Goal: Navigation & Orientation: Find specific page/section

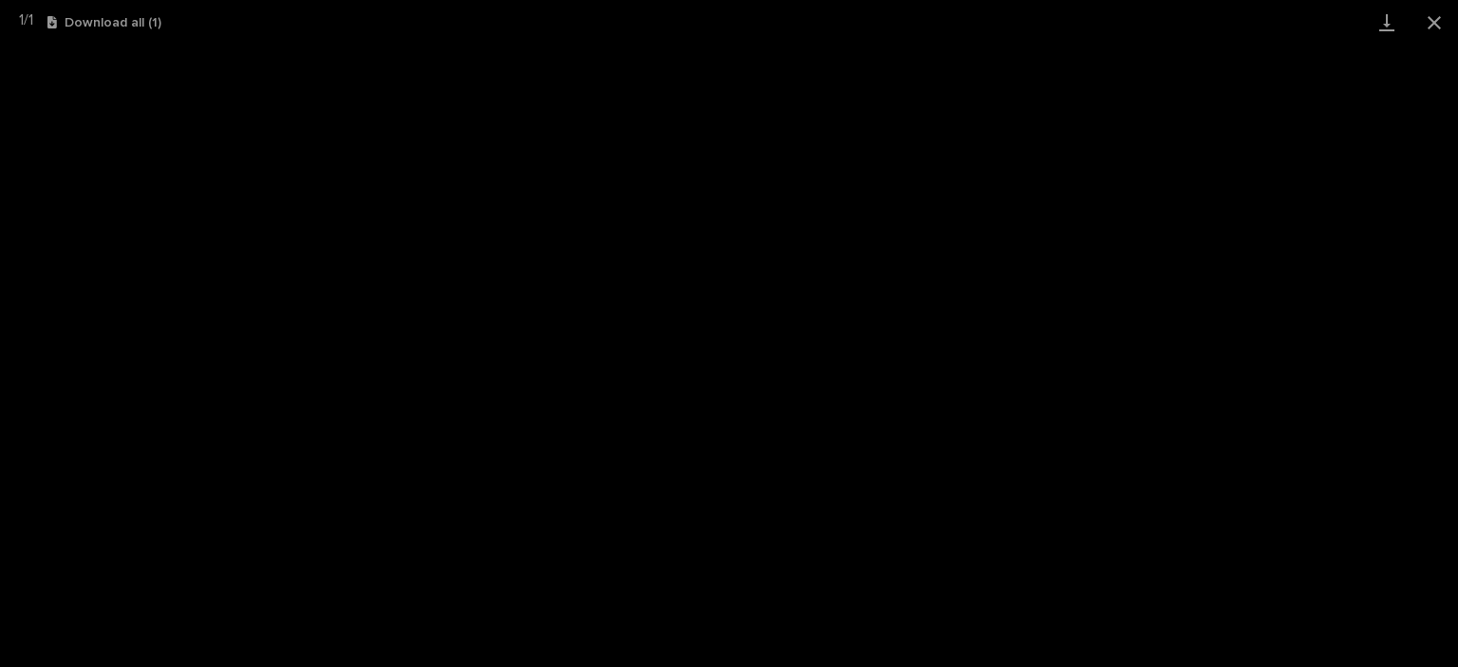
scroll to position [47, 0]
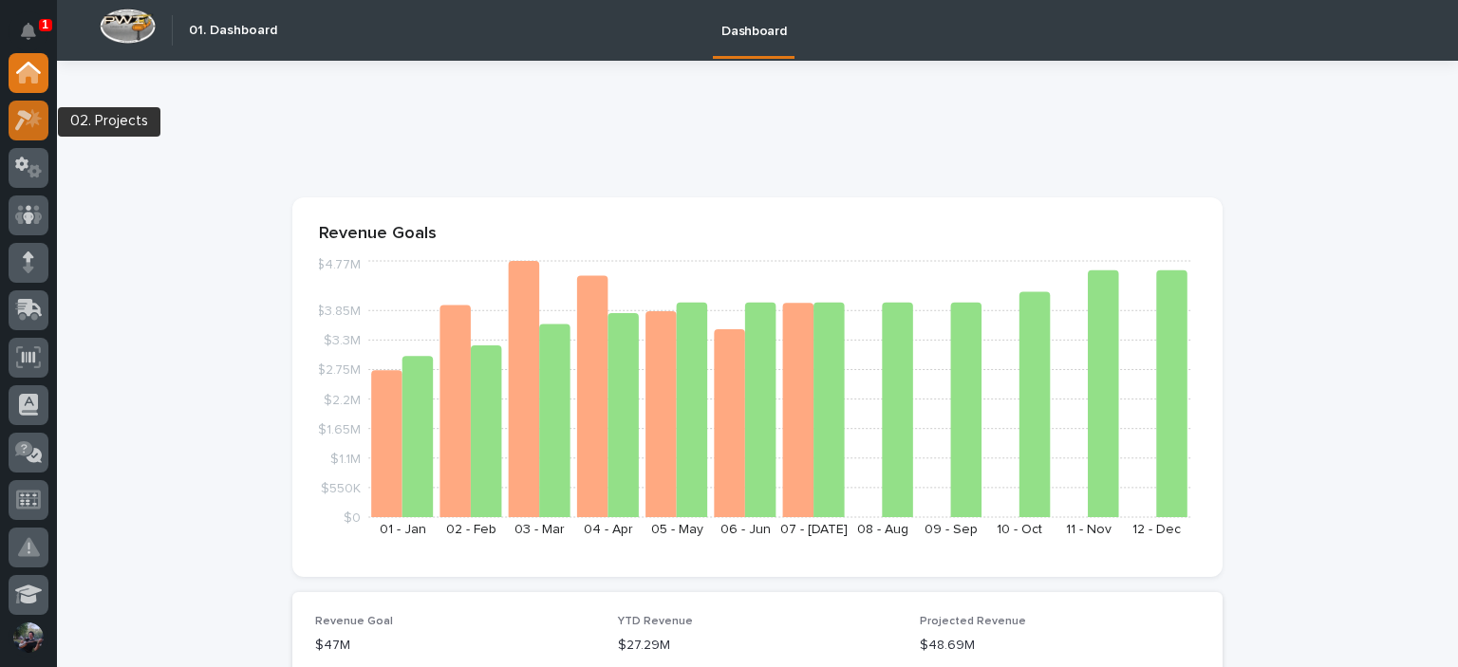
click at [28, 124] on icon at bounding box center [29, 120] width 28 height 22
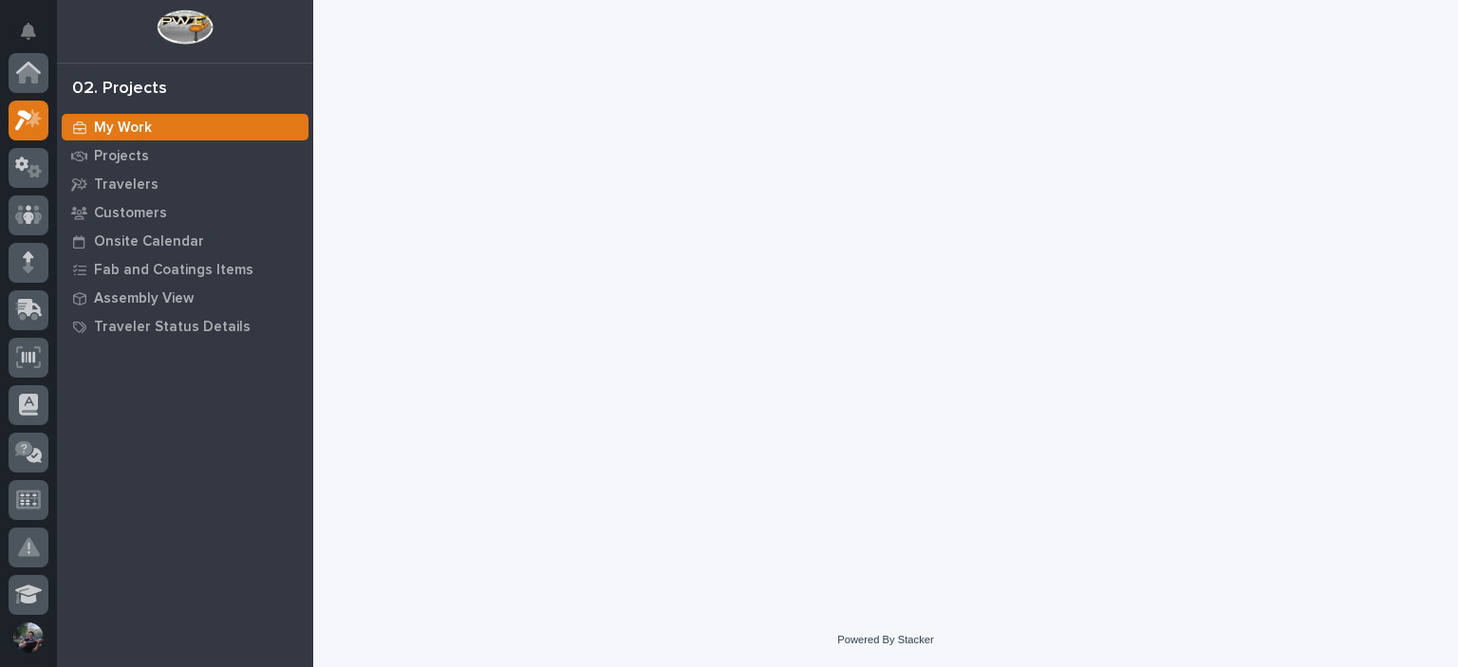
scroll to position [47, 0]
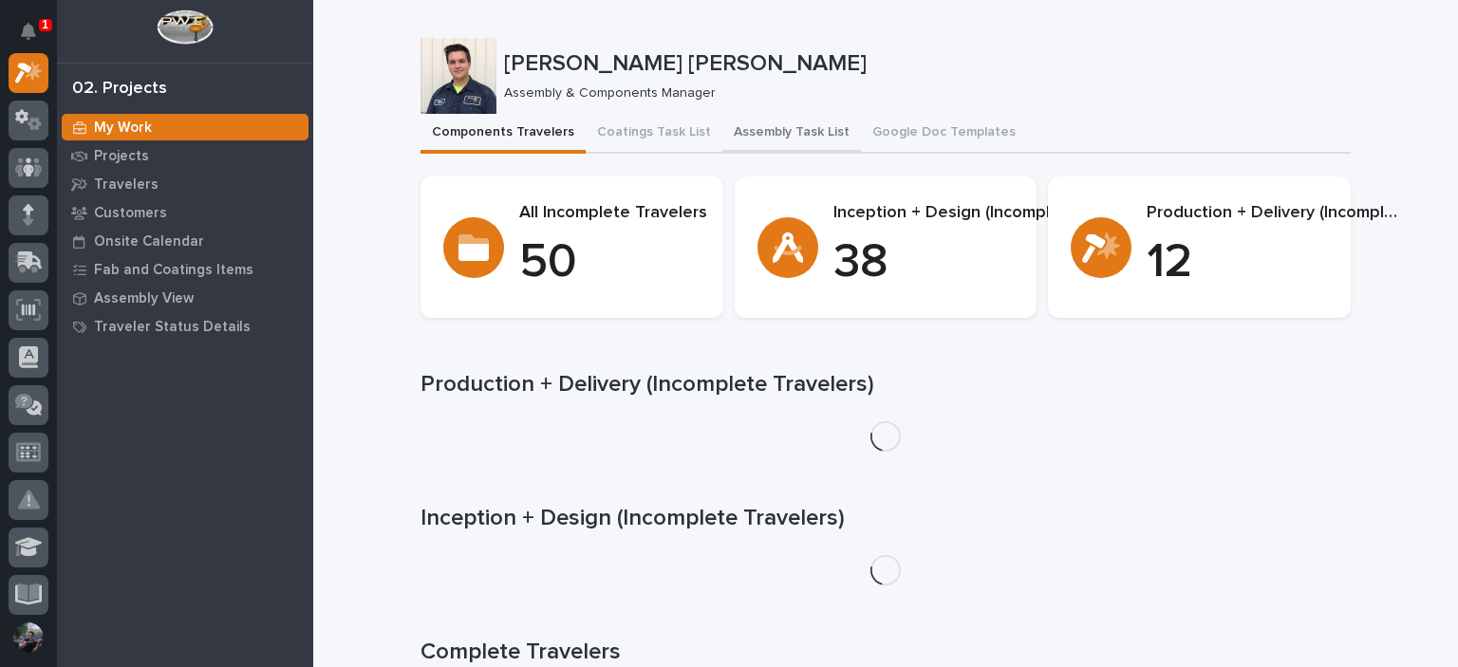
click at [759, 135] on button "Assembly Task List" at bounding box center [791, 134] width 139 height 40
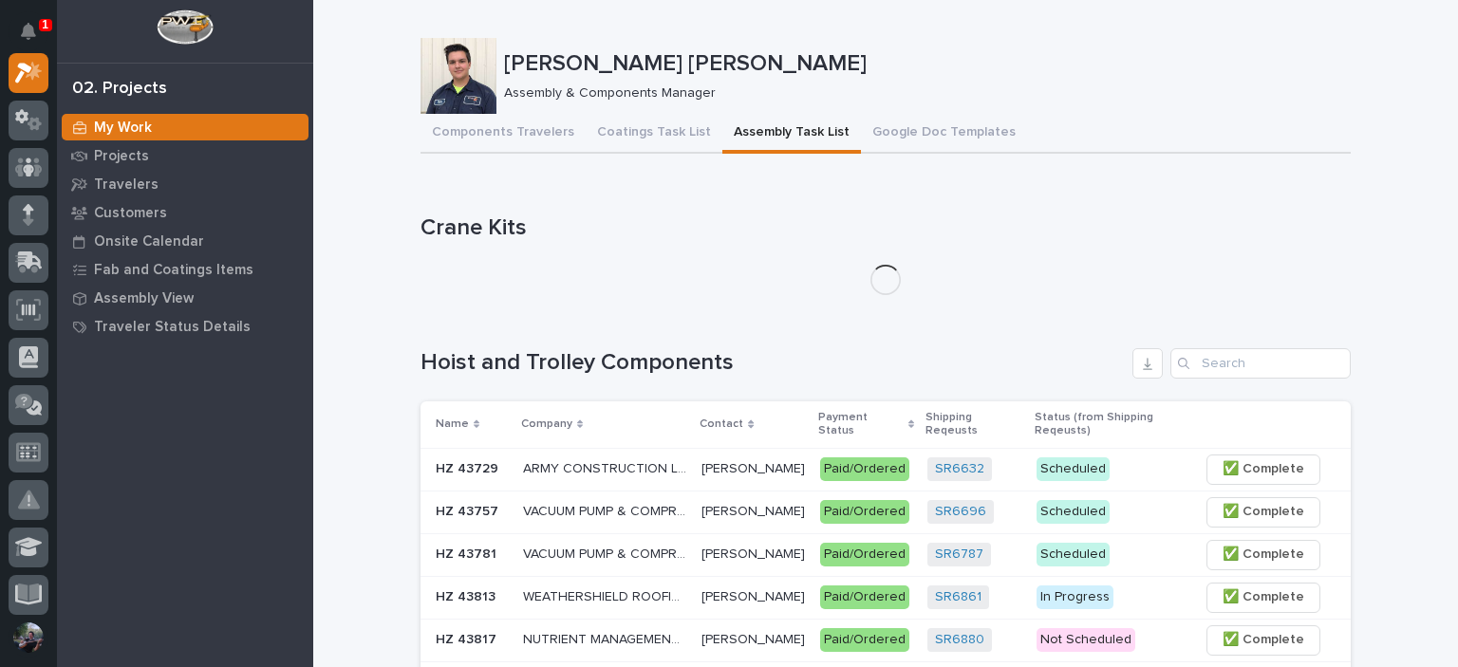
scroll to position [63, 0]
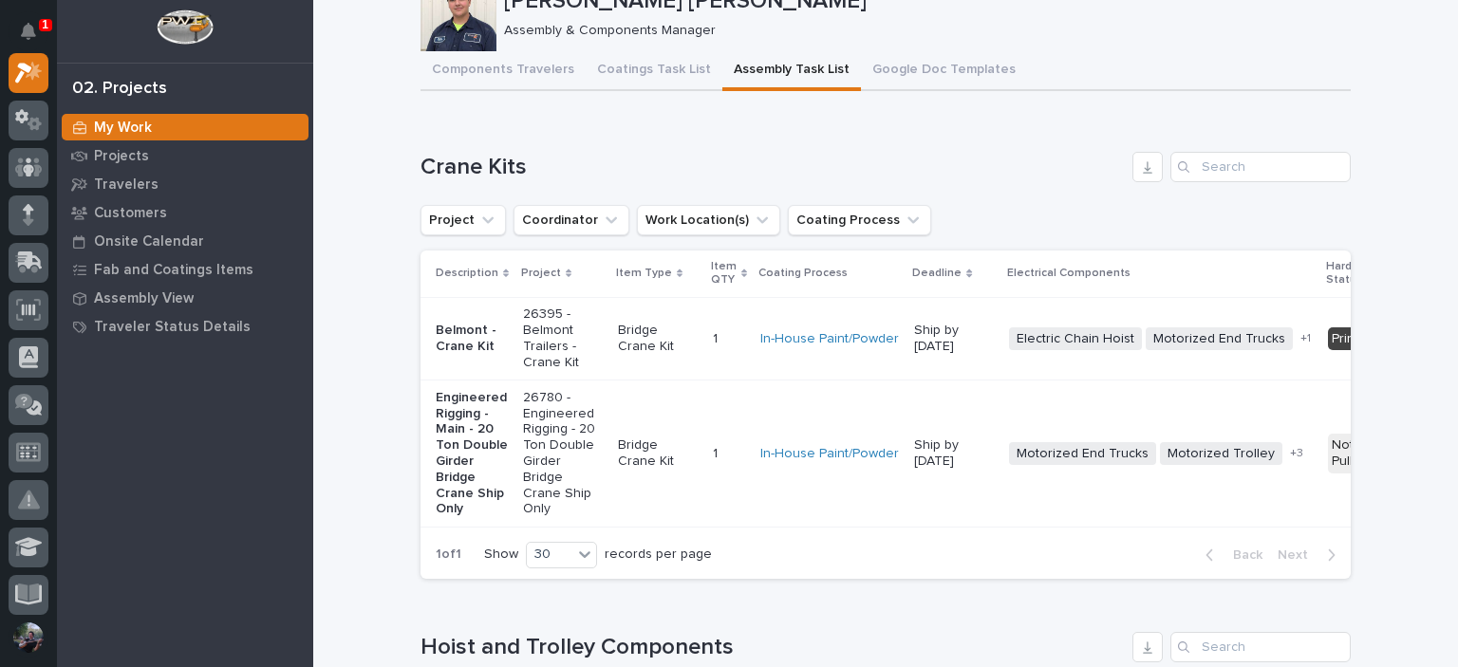
click at [456, 349] on p "Belmont - Crane Kit" at bounding box center [472, 339] width 72 height 32
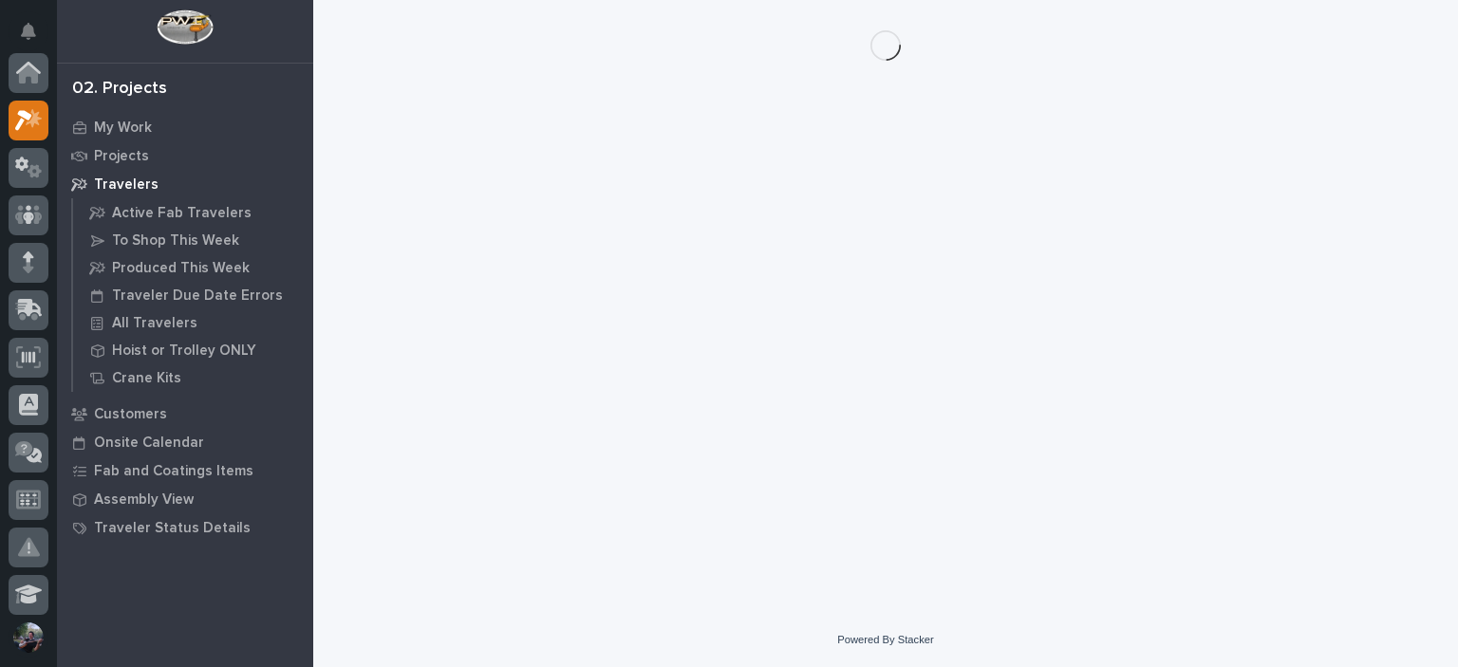
scroll to position [47, 0]
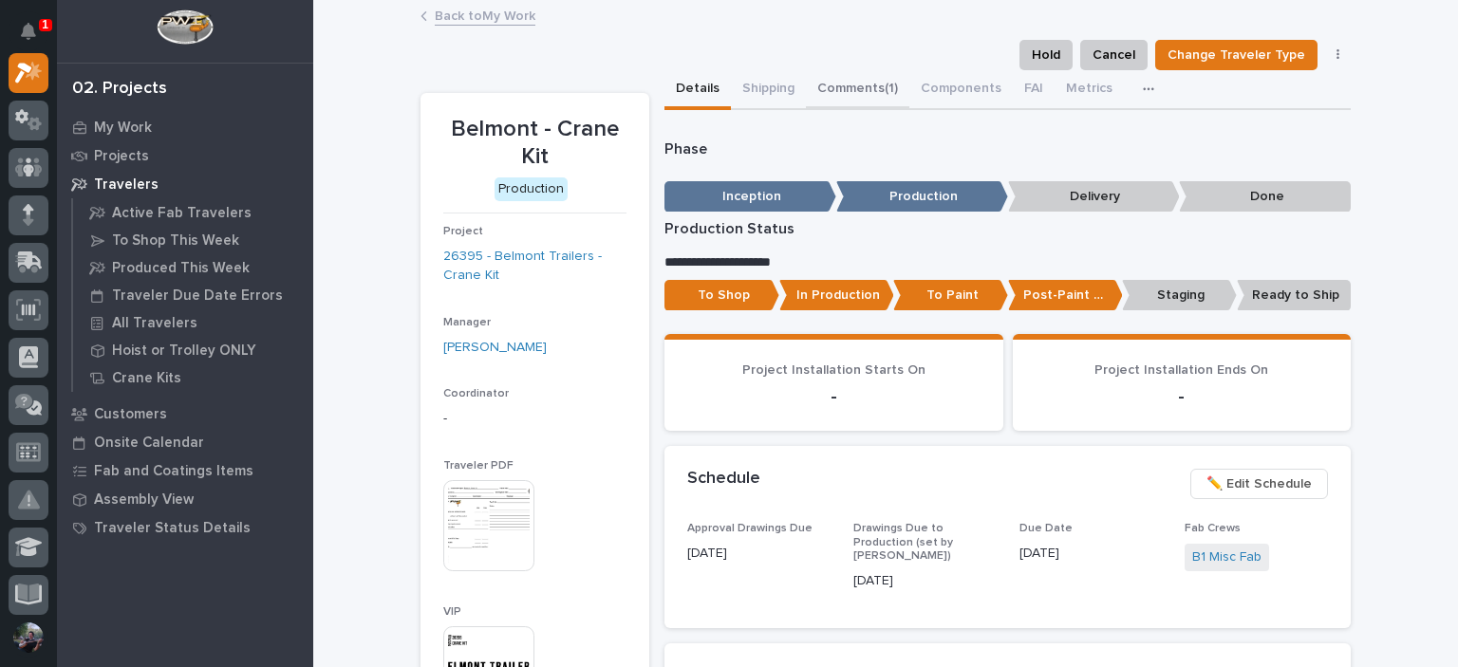
click at [819, 86] on button "Comments (1)" at bounding box center [857, 90] width 103 height 40
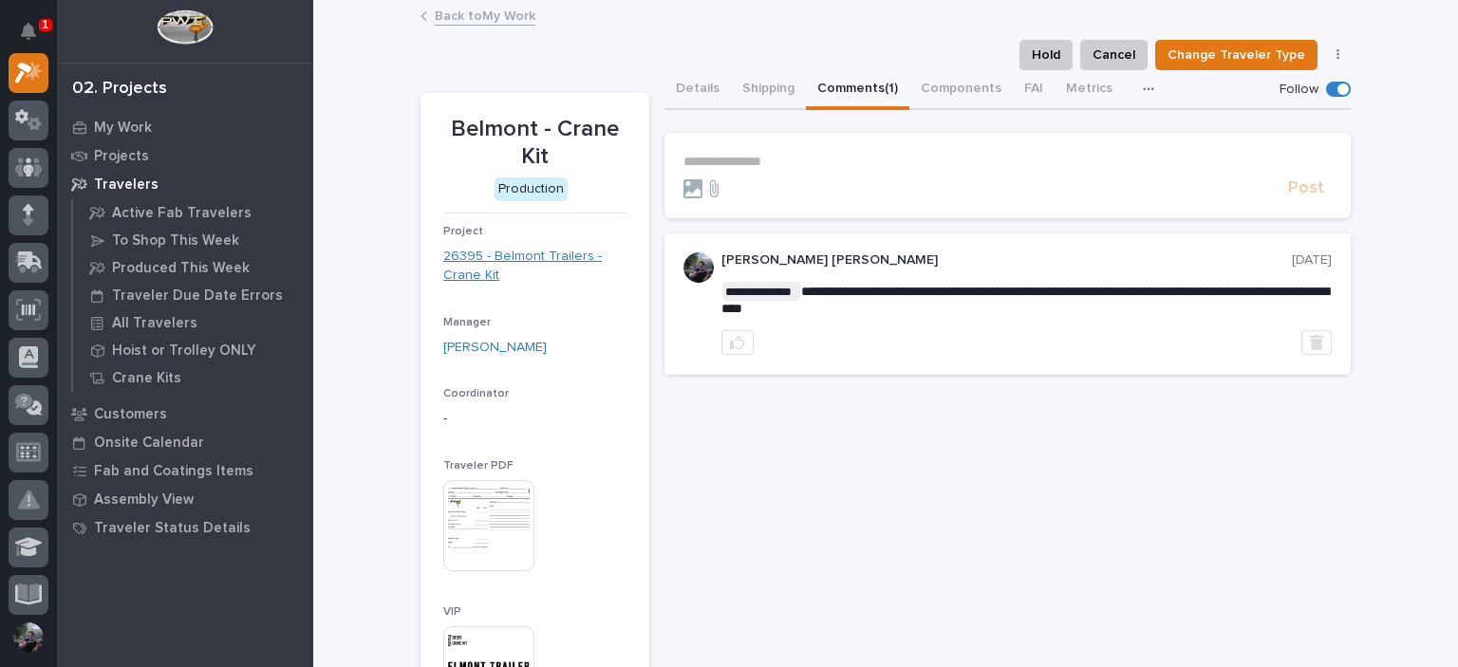
click at [486, 251] on link "26395 - Belmont Trailers - Crane Kit" at bounding box center [534, 267] width 183 height 40
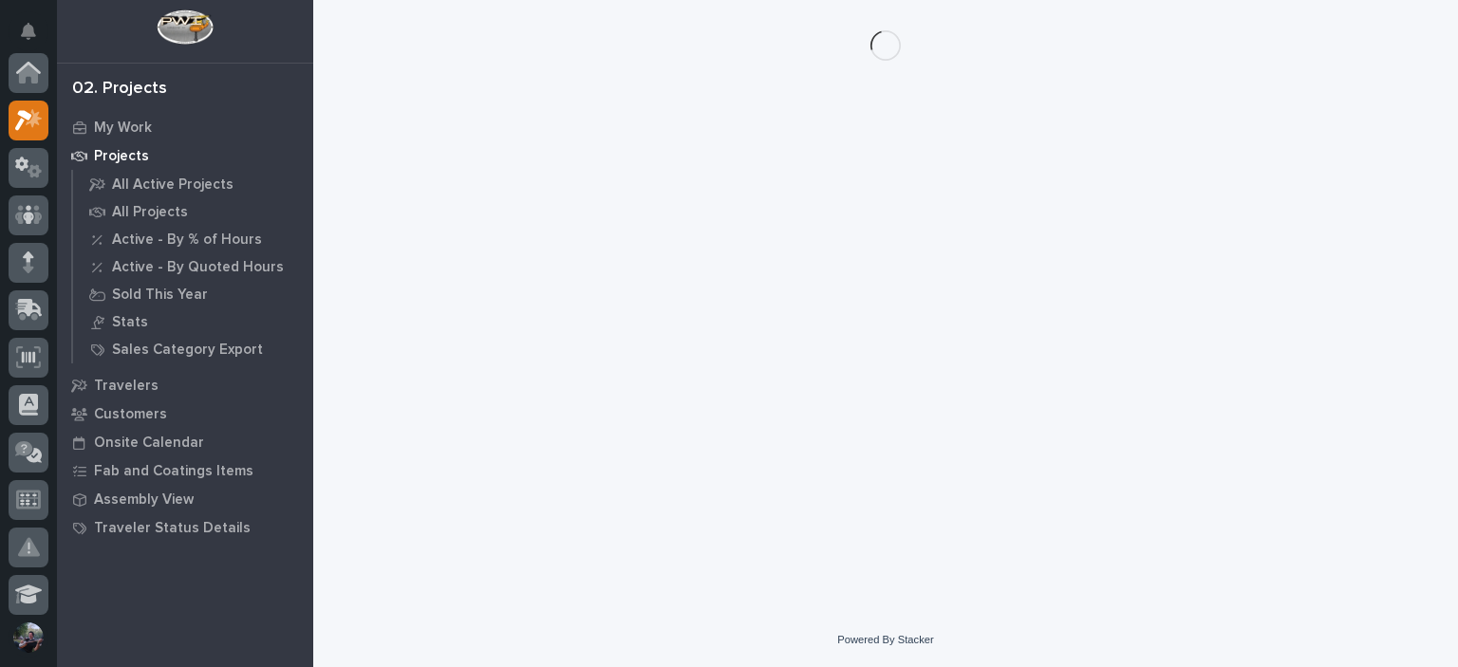
scroll to position [47, 0]
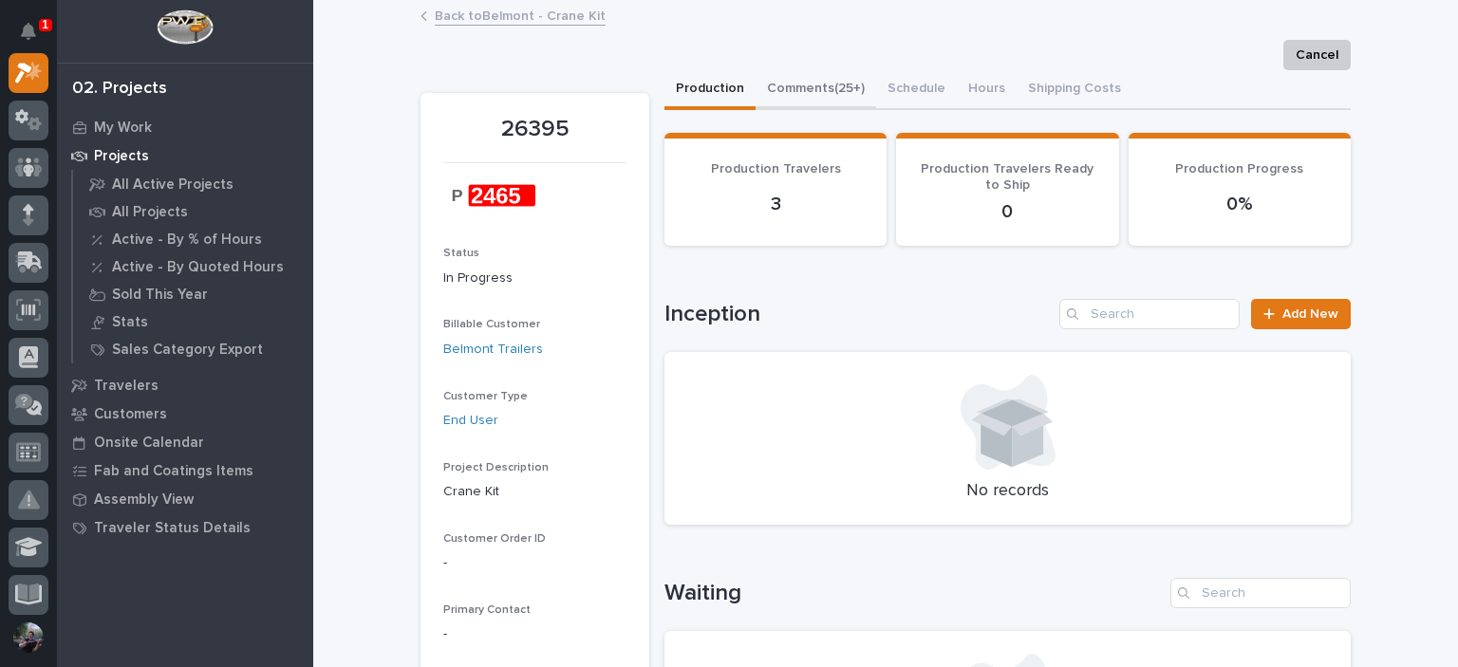
click at [803, 91] on button "Comments (25+)" at bounding box center [816, 90] width 121 height 40
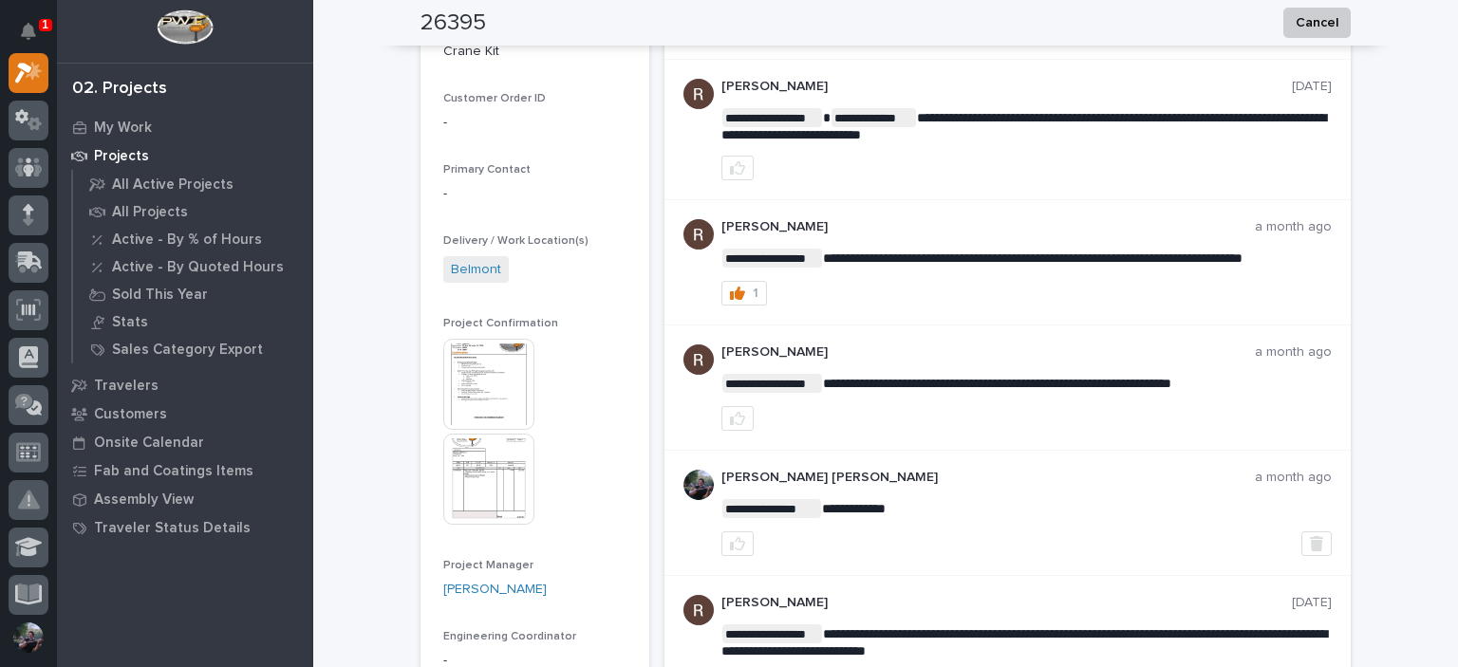
scroll to position [570, 0]
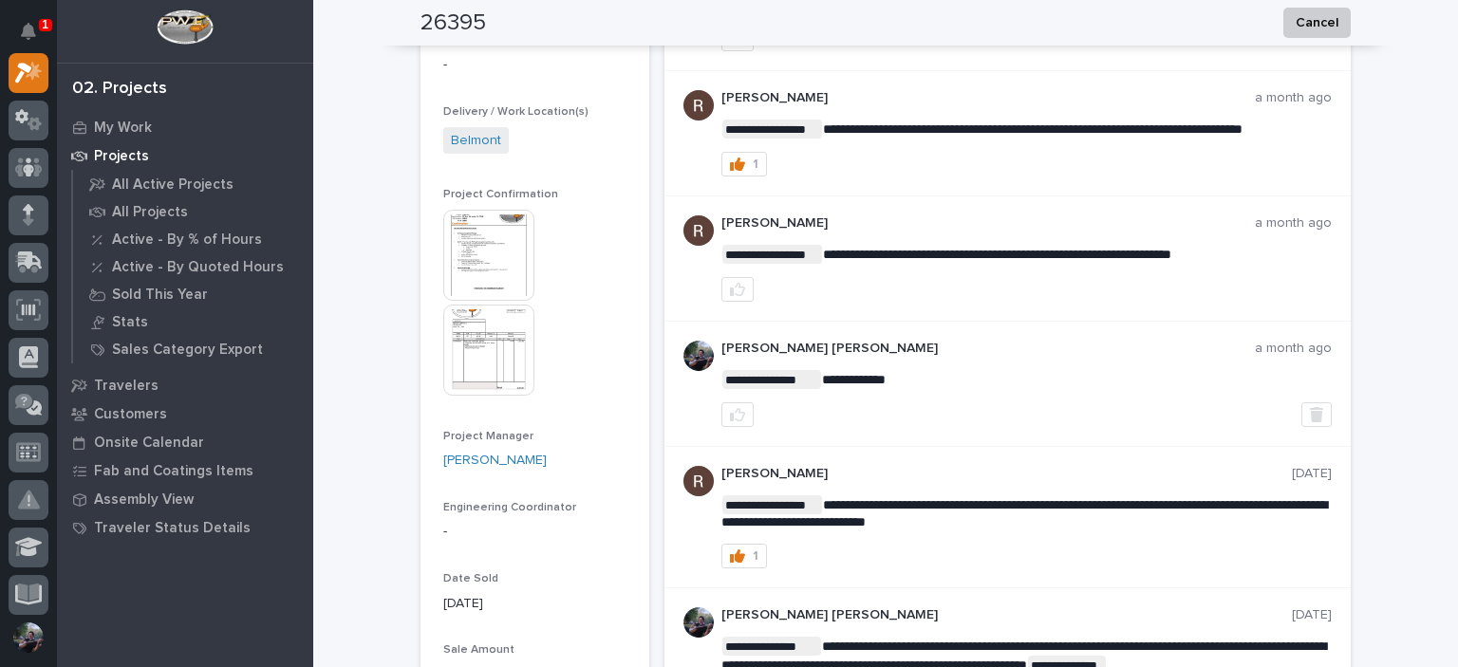
click at [473, 345] on img at bounding box center [488, 350] width 91 height 91
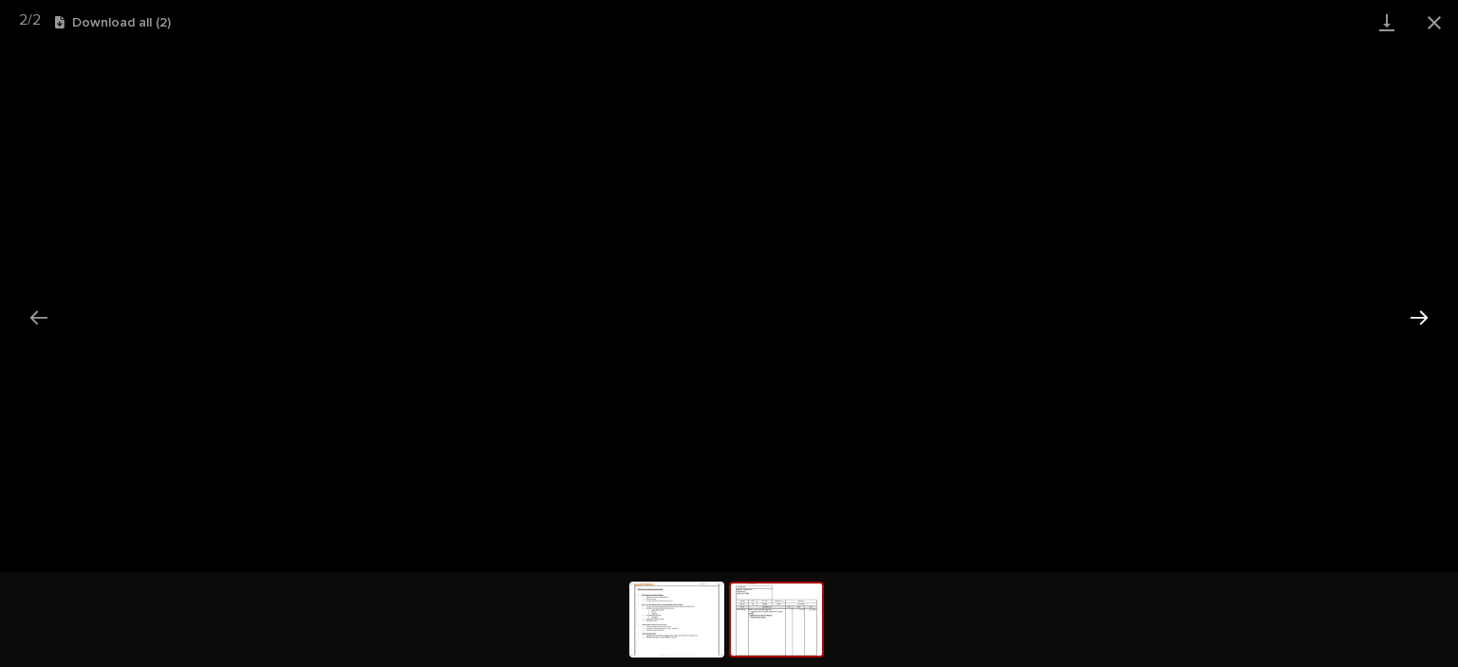
click at [1418, 324] on button "Next slide" at bounding box center [1419, 317] width 40 height 37
click at [38, 318] on button "Previous slide" at bounding box center [39, 317] width 40 height 37
click at [1425, 316] on button "Next slide" at bounding box center [1419, 317] width 40 height 37
